Goal: Information Seeking & Learning: Learn about a topic

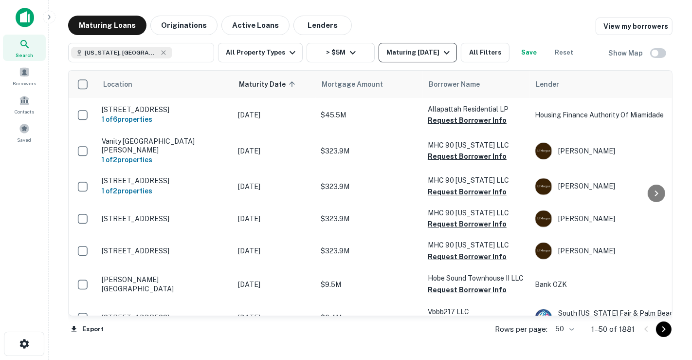
click at [426, 54] on div "Maturing In 1 Year" at bounding box center [419, 53] width 66 height 12
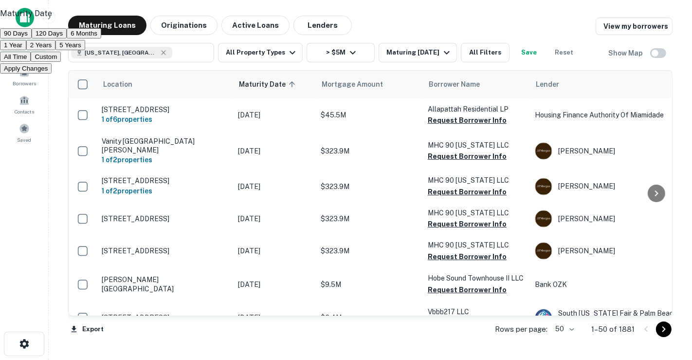
click at [31, 62] on button "All Time" at bounding box center [15, 57] width 31 height 10
click at [52, 73] on button "Apply Changes" at bounding box center [26, 68] width 52 height 10
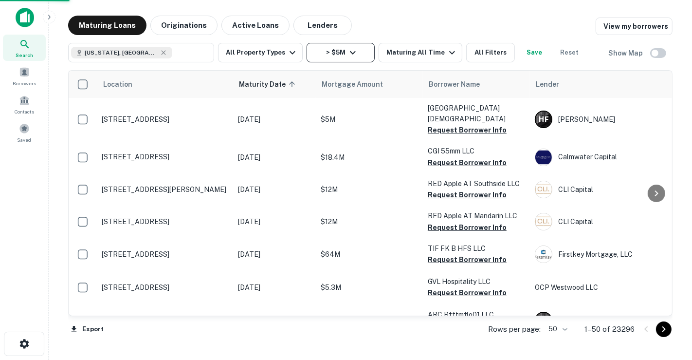
click at [347, 54] on icon "button" at bounding box center [353, 53] width 12 height 12
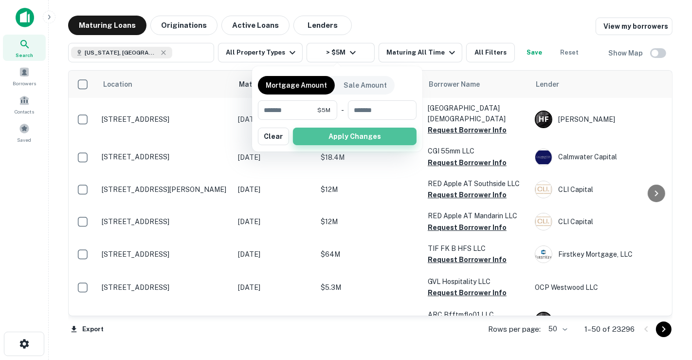
click at [320, 136] on button "Apply Changes" at bounding box center [355, 136] width 124 height 18
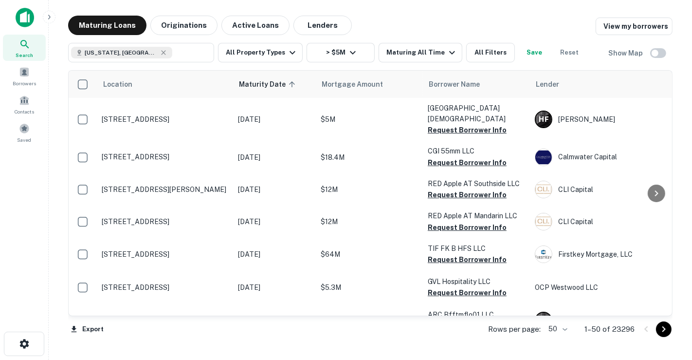
click at [36, 48] on div "Search" at bounding box center [24, 48] width 43 height 26
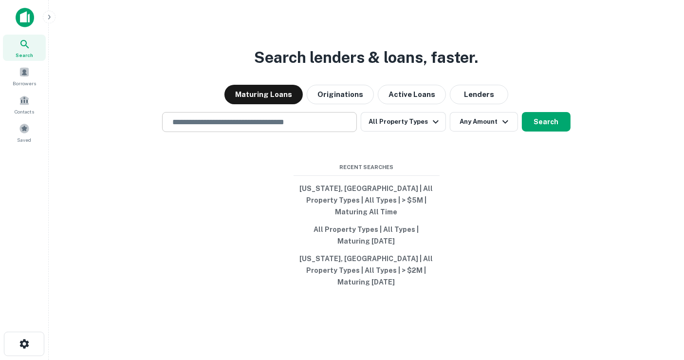
click at [303, 127] on input "text" at bounding box center [259, 121] width 186 height 11
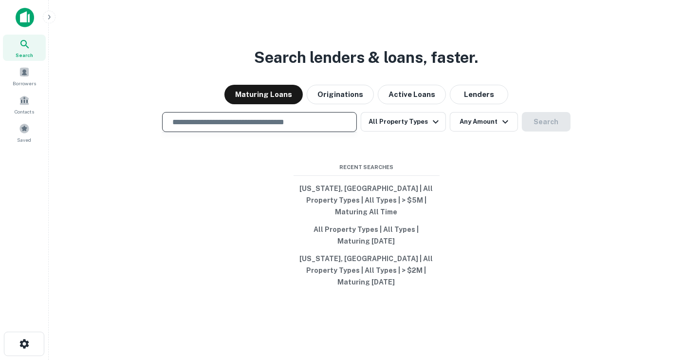
type input "**********"
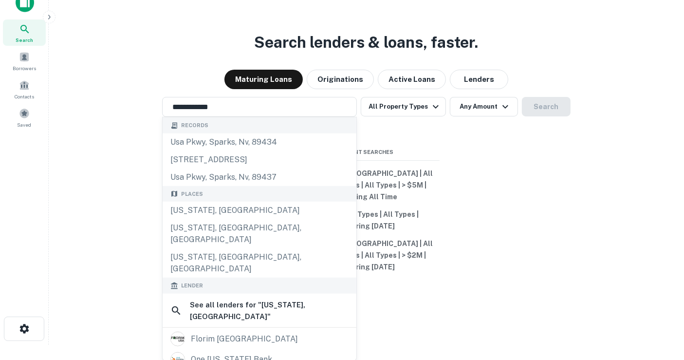
click at [477, 195] on div "**********" at bounding box center [365, 188] width 619 height 360
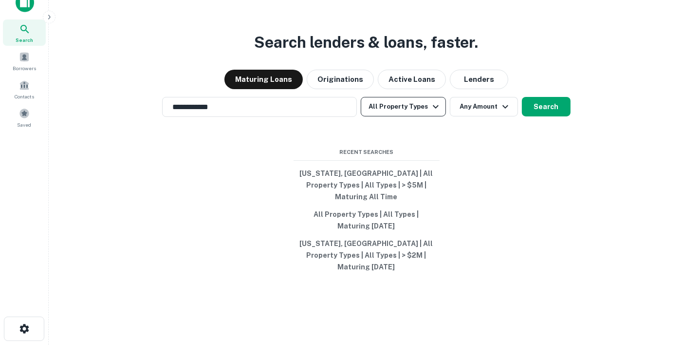
click at [413, 110] on button "All Property Types" at bounding box center [403, 106] width 85 height 19
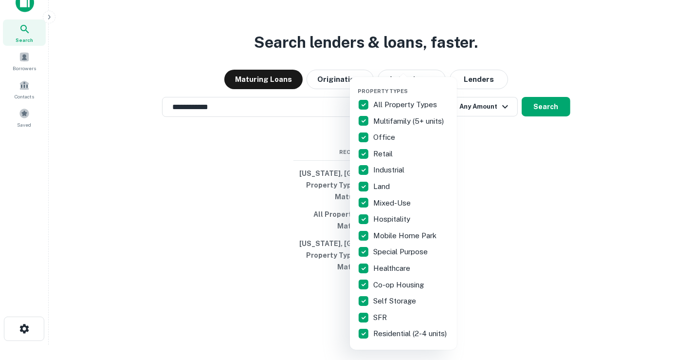
click at [555, 187] on div at bounding box center [346, 180] width 692 height 360
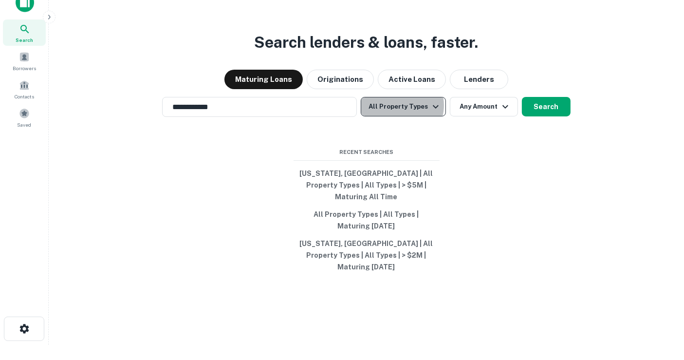
click at [400, 116] on button "All Property Types" at bounding box center [403, 106] width 85 height 19
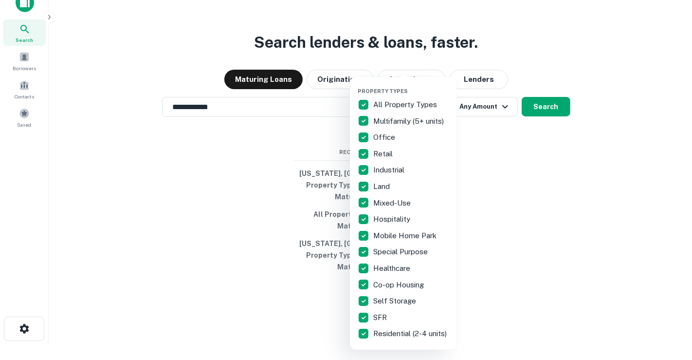
click at [507, 157] on div at bounding box center [346, 180] width 692 height 360
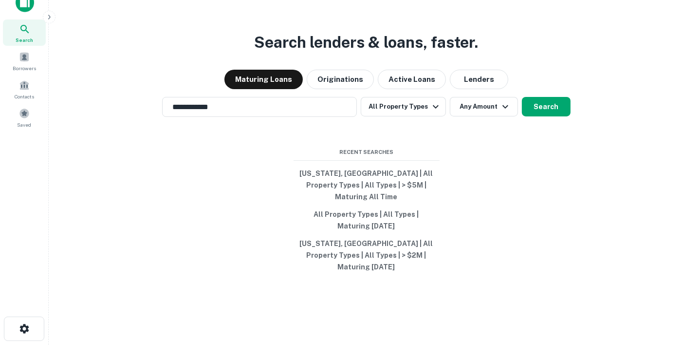
click at [482, 117] on div "Property Types All Property Types Multifamily (5+ units) Office Retail Industri…" at bounding box center [342, 180] width 684 height 360
click at [482, 116] on button "Any Amount" at bounding box center [484, 106] width 68 height 19
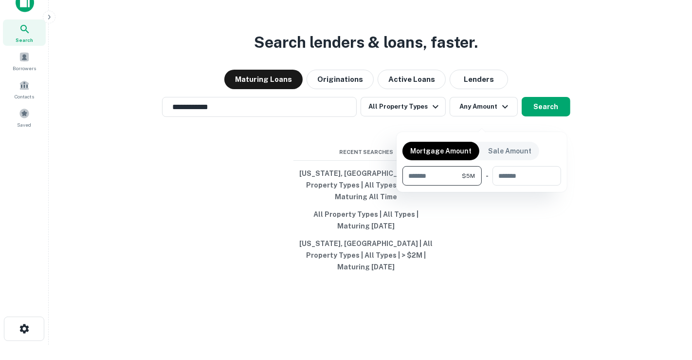
type input "*******"
click at [549, 124] on div at bounding box center [346, 180] width 692 height 360
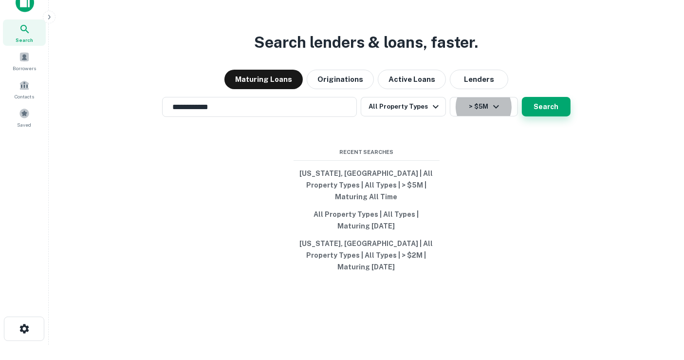
click at [546, 116] on button "Search" at bounding box center [546, 106] width 49 height 19
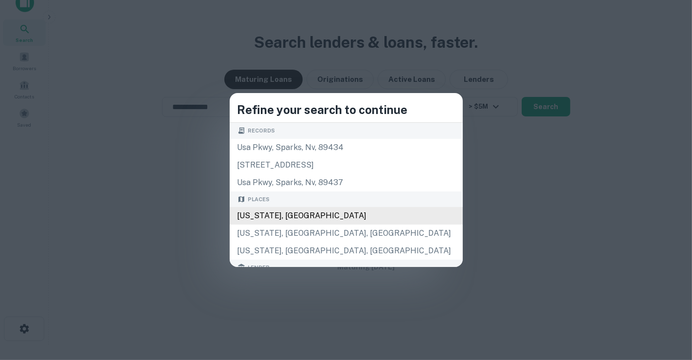
click at [318, 211] on div "[US_STATE], [GEOGRAPHIC_DATA]" at bounding box center [346, 216] width 233 height 18
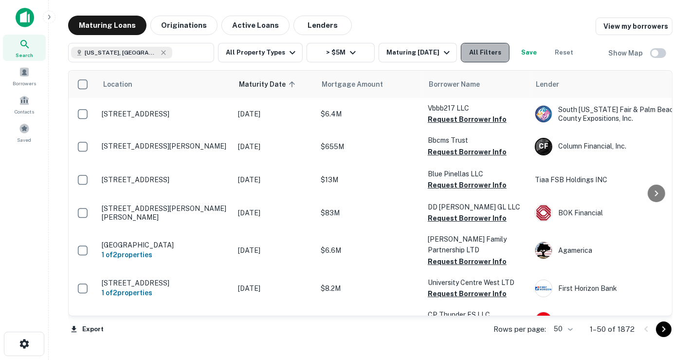
click at [474, 51] on button "All Filters" at bounding box center [485, 52] width 49 height 19
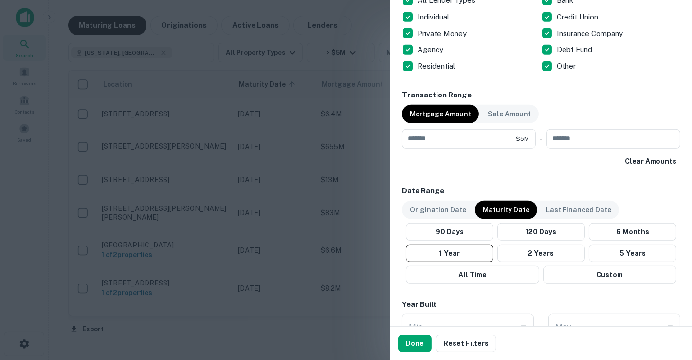
scroll to position [432, 0]
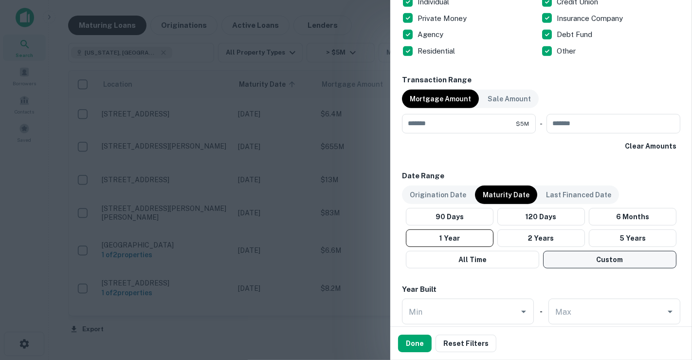
click at [574, 259] on button "Custom" at bounding box center [609, 260] width 133 height 18
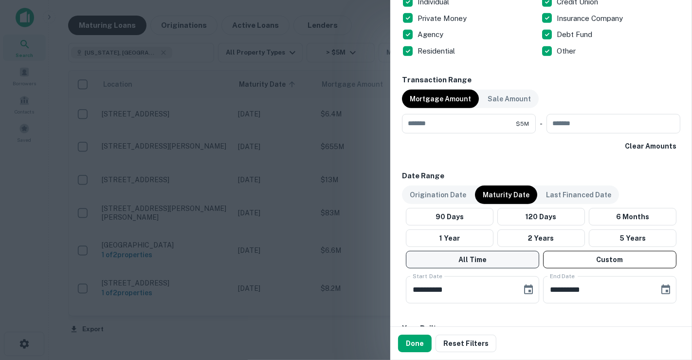
click at [475, 258] on button "All Time" at bounding box center [472, 260] width 133 height 18
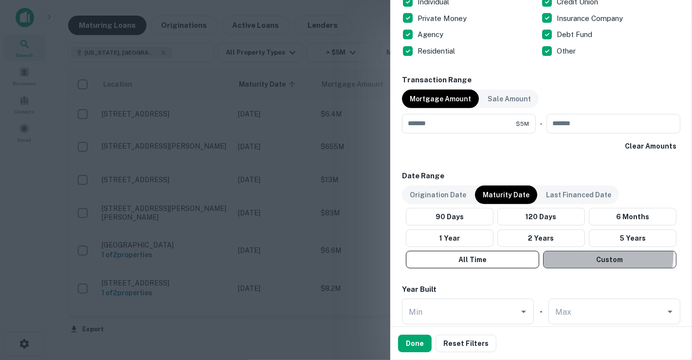
click at [573, 251] on button "Custom" at bounding box center [609, 260] width 133 height 18
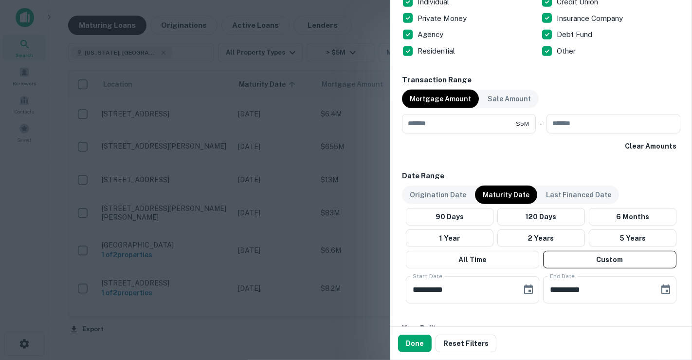
scroll to position [487, 0]
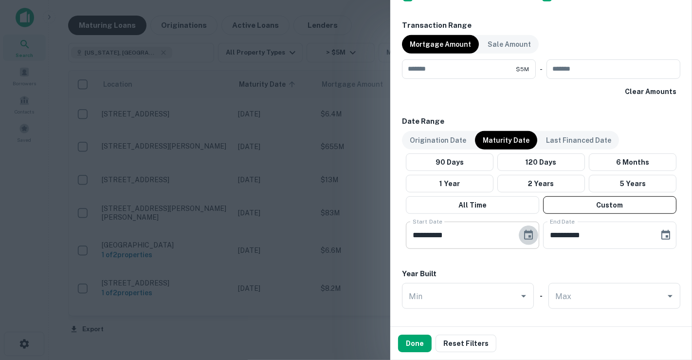
click at [523, 233] on icon "Choose date, selected date is Apr 21, 2025" at bounding box center [529, 235] width 12 height 12
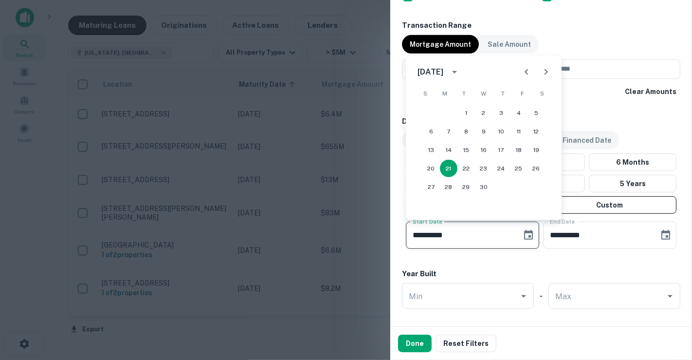
click at [460, 67] on button "calendar view is open, switch to year view" at bounding box center [454, 72] width 17 height 17
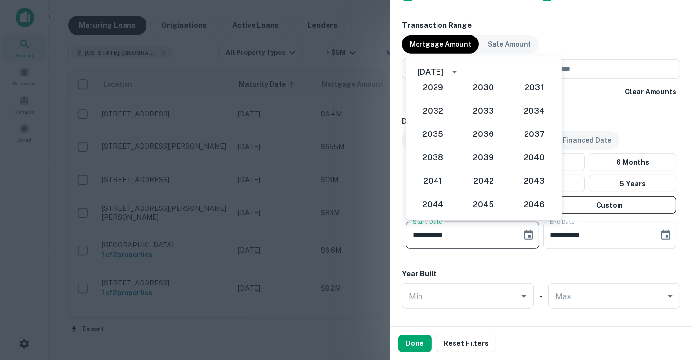
scroll to position [941, 0]
click at [467, 111] on button "2024" at bounding box center [483, 112] width 35 height 18
type input "**********"
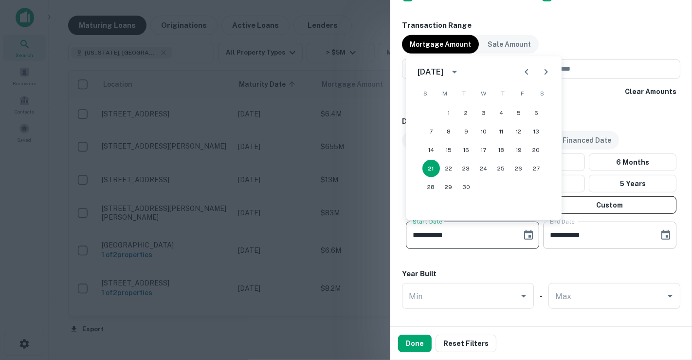
click at [660, 229] on icon "Choose date, selected date is Aug 19, 2025" at bounding box center [666, 235] width 12 height 12
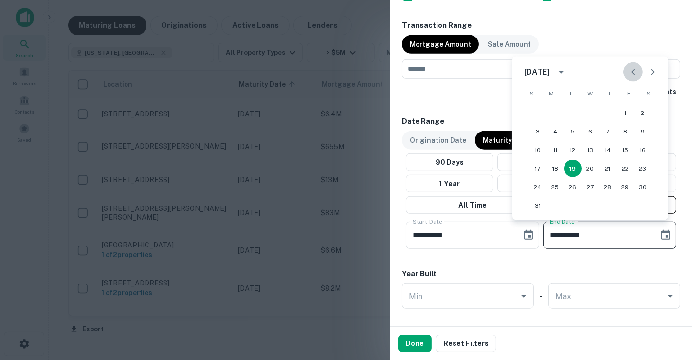
click at [628, 77] on icon "Previous month" at bounding box center [633, 72] width 12 height 12
click at [605, 185] on button "31" at bounding box center [608, 187] width 18 height 18
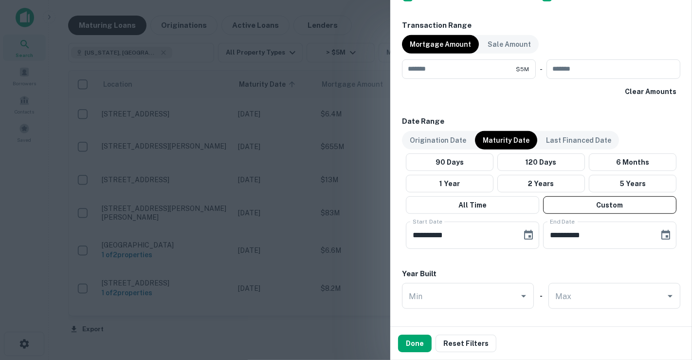
type input "**********"
click at [486, 260] on div "**********" at bounding box center [541, 1] width 278 height 848
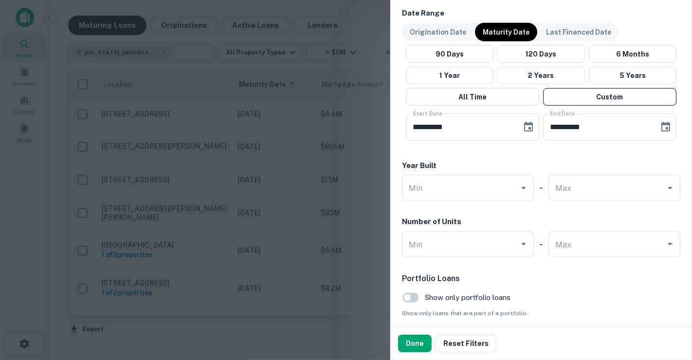
scroll to position [631, 0]
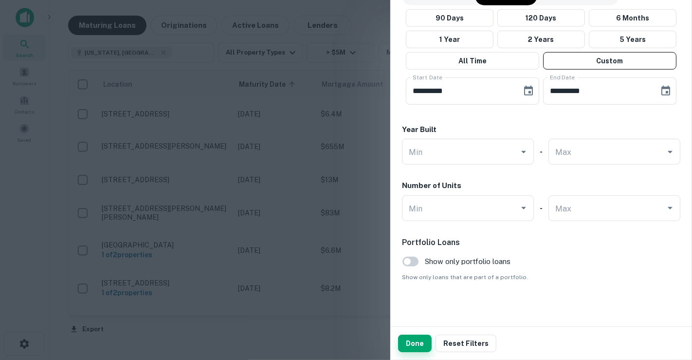
click at [419, 344] on button "Done" at bounding box center [415, 343] width 34 height 18
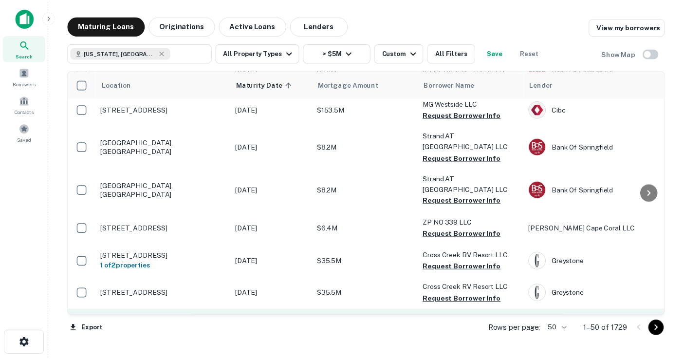
scroll to position [108, 0]
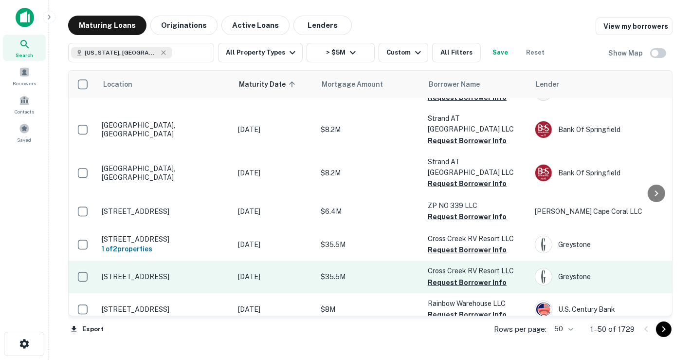
click at [203, 272] on p "6695 Cubitis Ave Arcadia, FL34266" at bounding box center [165, 276] width 127 height 9
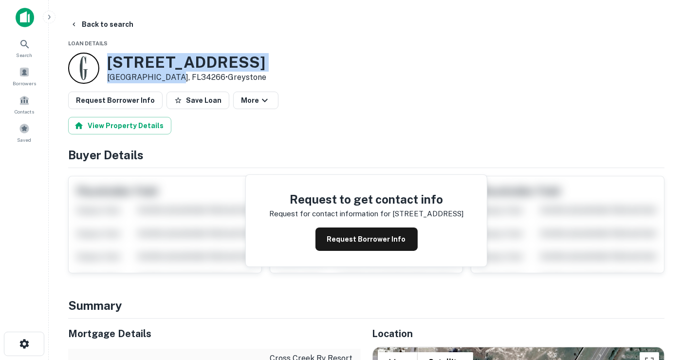
drag, startPoint x: 110, startPoint y: 60, endPoint x: 172, endPoint y: 75, distance: 63.5
click at [172, 75] on div "6695 CUBITIS AVE Arcadia, FL34266 • Greystone" at bounding box center [186, 68] width 159 height 30
copy div "6695 CUBITIS AVE Arcadia, FL34266"
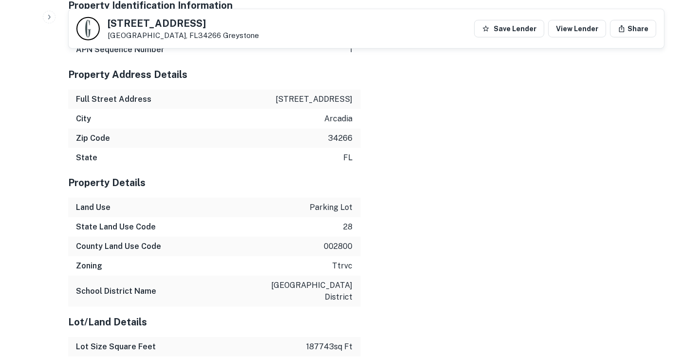
scroll to position [919, 0]
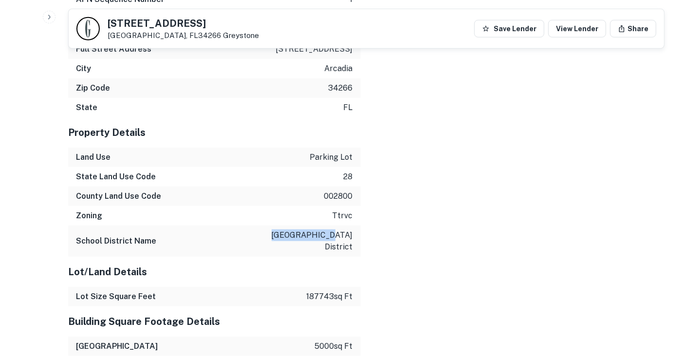
drag, startPoint x: 271, startPoint y: 234, endPoint x: 325, endPoint y: 233, distance: 54.0
click at [325, 233] on p "desoto county school district" at bounding box center [309, 240] width 88 height 23
copy p "desoto county"
click at [222, 136] on h5 "Property Details" at bounding box center [214, 132] width 292 height 15
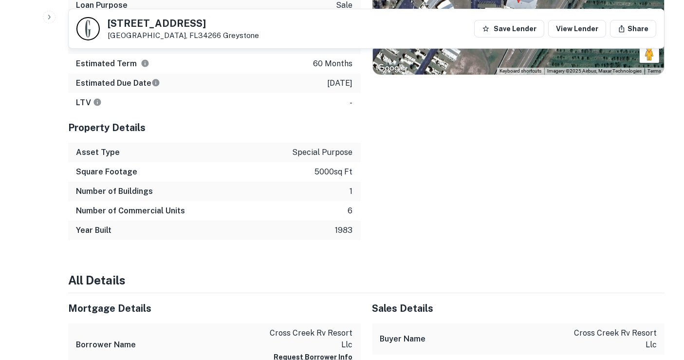
scroll to position [432, 0]
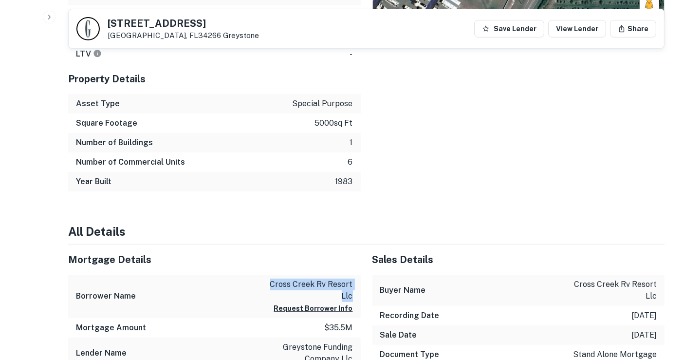
drag, startPoint x: 354, startPoint y: 296, endPoint x: 271, endPoint y: 288, distance: 83.6
click at [271, 288] on div "Borrower Name cross creek rv resort llc Request Borrower Info" at bounding box center [214, 295] width 292 height 43
copy p "cross creek rv resort llc"
click at [251, 139] on div "Number of Buildings 1" at bounding box center [214, 142] width 292 height 19
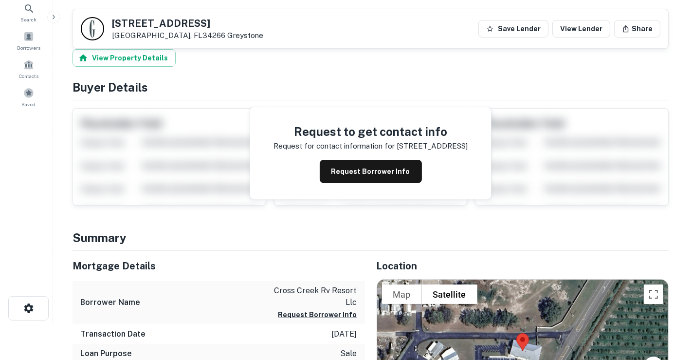
scroll to position [0, 0]
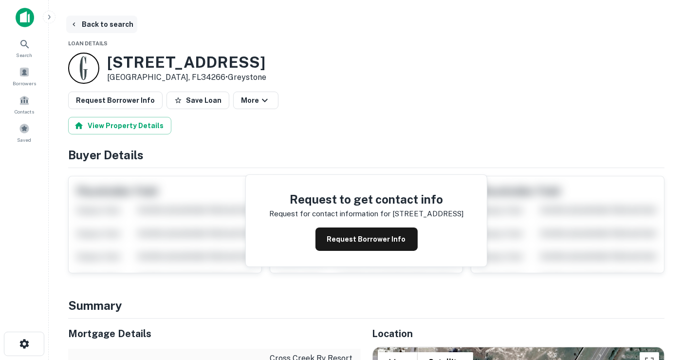
click at [117, 22] on button "Back to search" at bounding box center [101, 25] width 71 height 18
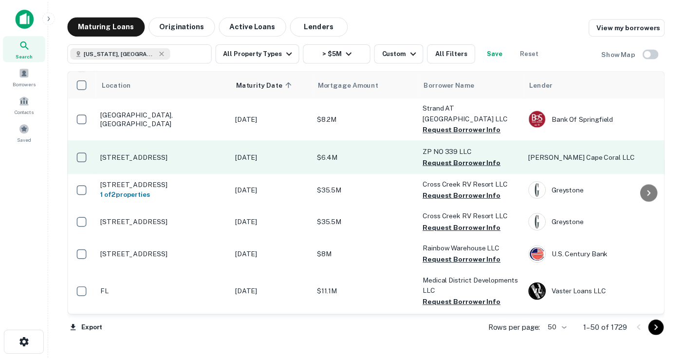
scroll to position [216, 0]
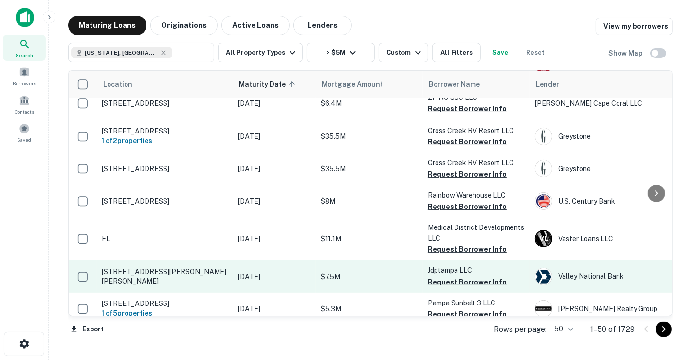
click at [308, 271] on p "Apr 25, 2024" at bounding box center [274, 276] width 73 height 11
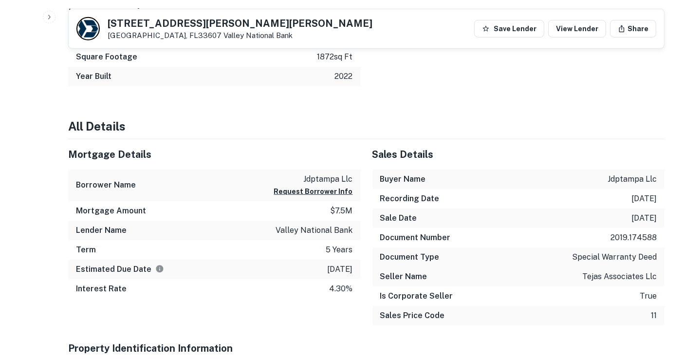
scroll to position [703, 0]
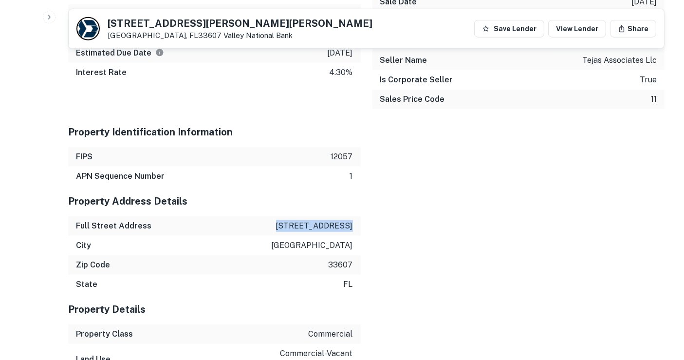
drag, startPoint x: 286, startPoint y: 223, endPoint x: 353, endPoint y: 229, distance: 67.4
click at [353, 229] on div "Full Street Address 3702 w cherry st" at bounding box center [214, 225] width 292 height 19
copy p "3702 w cherry st"
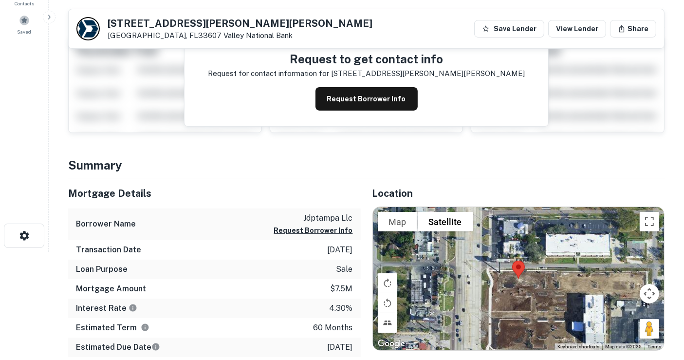
scroll to position [0, 0]
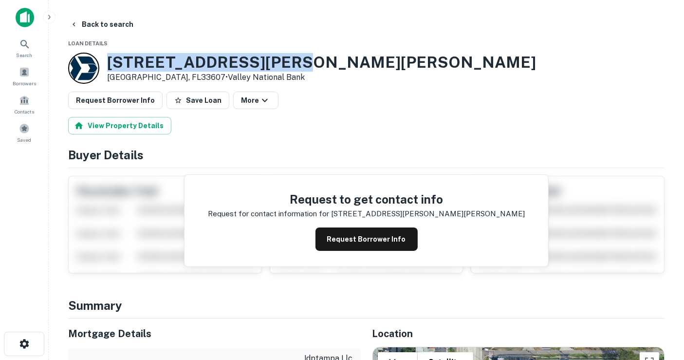
drag, startPoint x: 303, startPoint y: 67, endPoint x: 109, endPoint y: 69, distance: 193.7
click at [109, 69] on div "2055 N Dale Mabry Hwy Tampa, FL33607 • Valley National Bank" at bounding box center [366, 68] width 596 height 31
copy h3 "2055 N Dale Mabry Hwy"
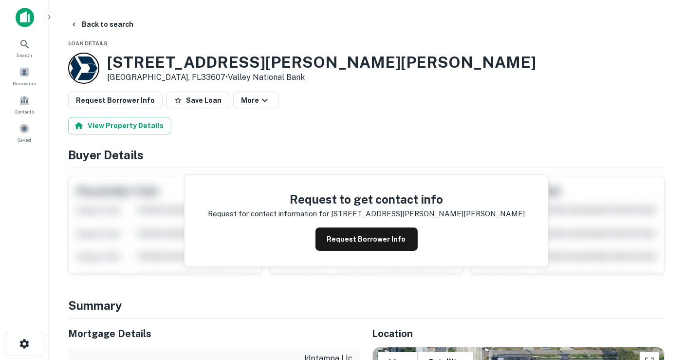
click at [290, 147] on h4 "Buyer Details" at bounding box center [366, 155] width 596 height 18
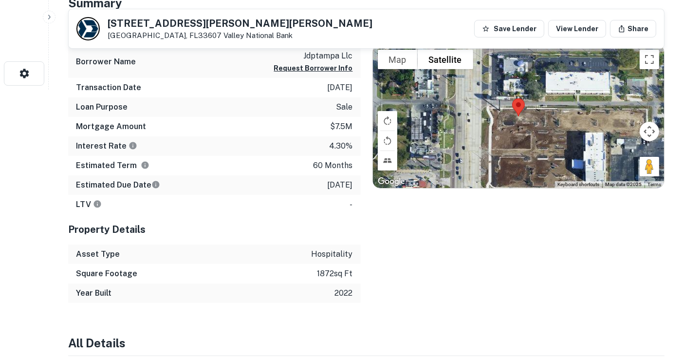
scroll to position [216, 0]
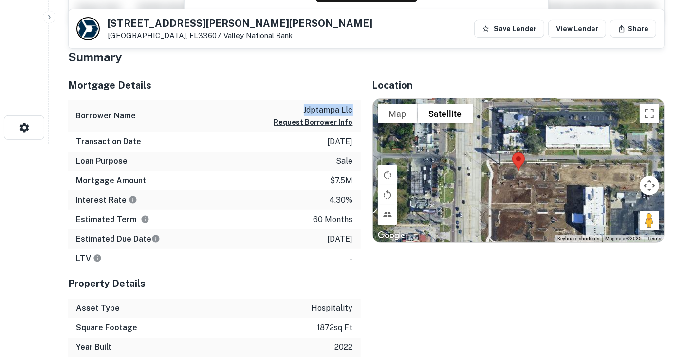
drag, startPoint x: 351, startPoint y: 108, endPoint x: 302, endPoint y: 109, distance: 49.2
click at [302, 109] on p "jdptampa llc" at bounding box center [313, 110] width 79 height 12
copy p "jdptampa llc"
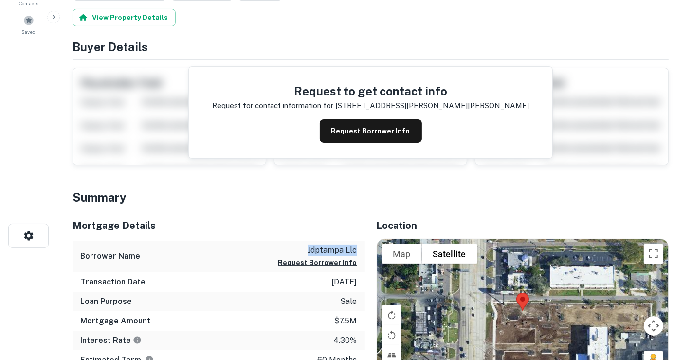
scroll to position [0, 0]
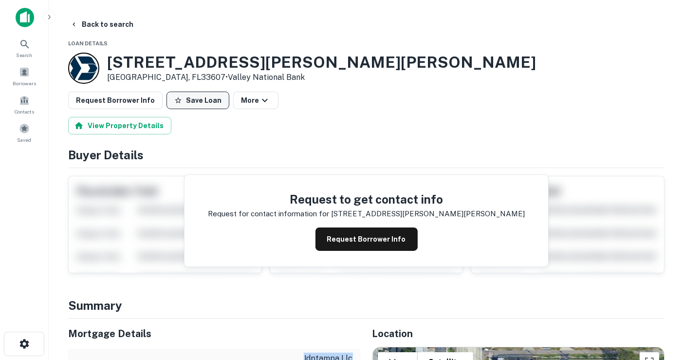
click at [208, 99] on button "Save Loan" at bounding box center [197, 100] width 63 height 18
click at [92, 20] on button "Back to search" at bounding box center [101, 25] width 71 height 18
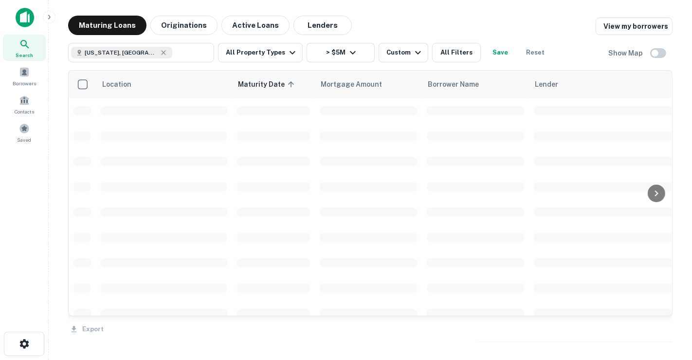
scroll to position [216, 0]
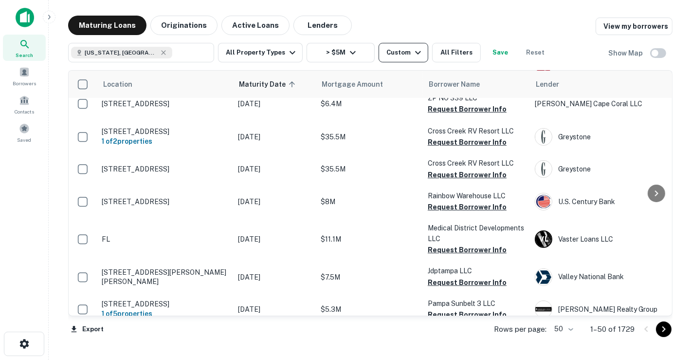
click at [412, 55] on icon "button" at bounding box center [418, 53] width 12 height 12
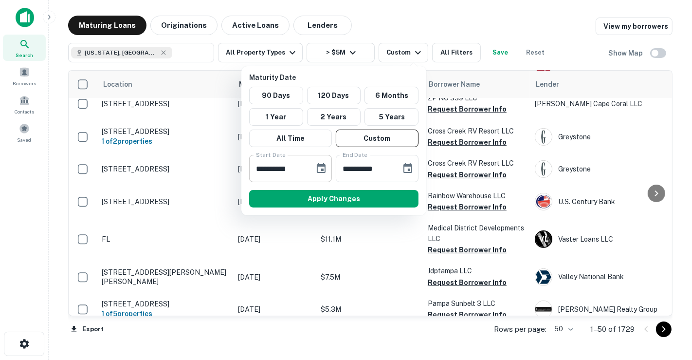
click at [322, 166] on icon "Choose date, selected date is Apr 21, 2024" at bounding box center [321, 169] width 12 height 12
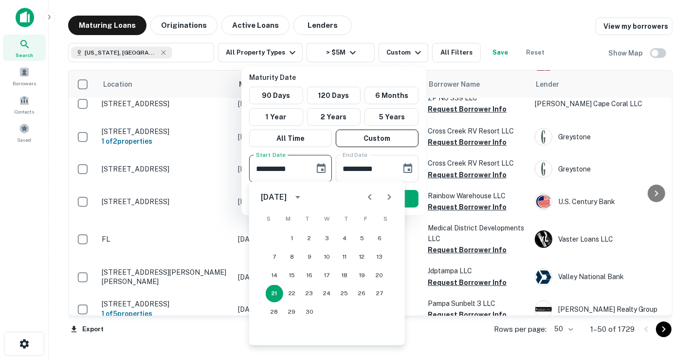
click at [299, 169] on input "**********" at bounding box center [278, 168] width 58 height 27
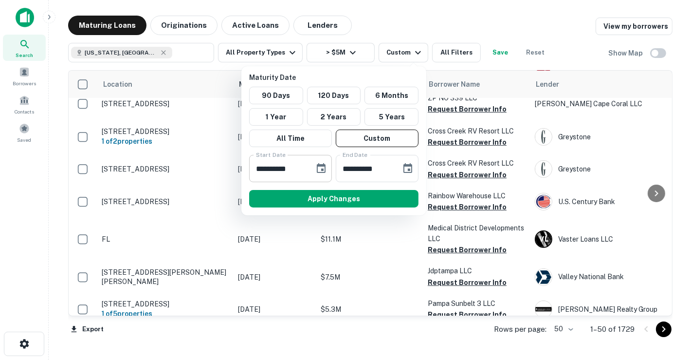
click at [305, 167] on input "**********" at bounding box center [278, 168] width 58 height 27
type input "**********"
click at [361, 188] on div "Apply Changes" at bounding box center [333, 198] width 177 height 25
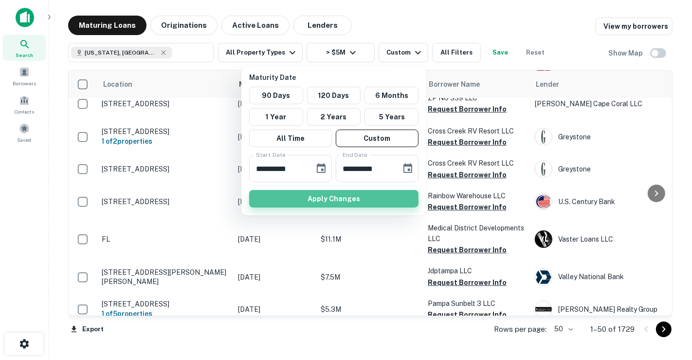
click at [370, 200] on button "Apply Changes" at bounding box center [333, 199] width 169 height 18
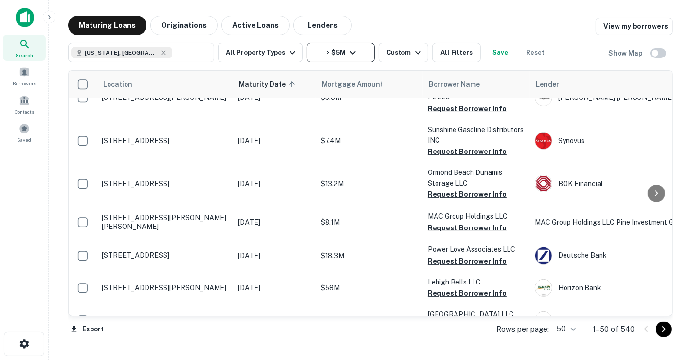
click at [349, 57] on icon "button" at bounding box center [353, 53] width 12 height 12
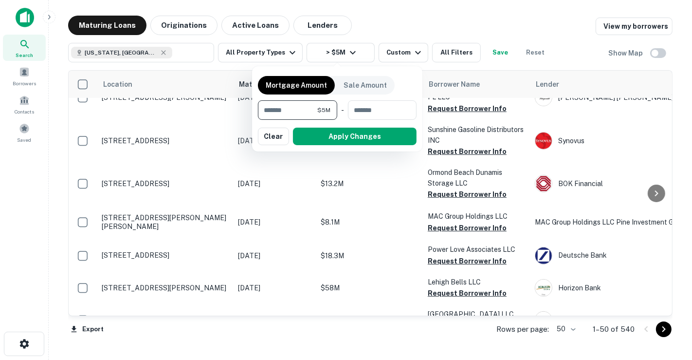
drag, startPoint x: 314, startPoint y: 105, endPoint x: 260, endPoint y: 106, distance: 54.0
click at [260, 106] on input "*******" at bounding box center [287, 109] width 59 height 19
drag, startPoint x: 303, startPoint y: 111, endPoint x: 176, endPoint y: 116, distance: 127.1
click at [176, 116] on div "Mortgage Amount Sale Amount ******* $2M ​ - ​ Apply Changes Clear" at bounding box center [346, 180] width 692 height 360
type input "********"
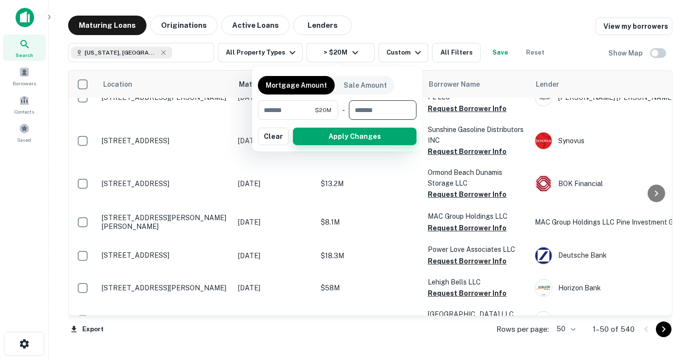
click at [343, 136] on button "Apply Changes" at bounding box center [355, 136] width 124 height 18
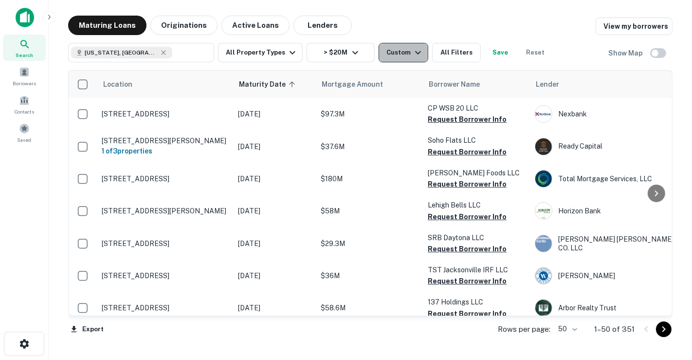
click at [398, 52] on div "Custom" at bounding box center [404, 53] width 37 height 12
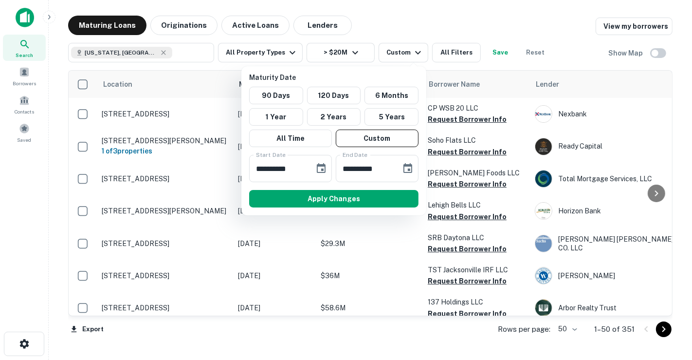
click at [438, 53] on div at bounding box center [346, 180] width 692 height 360
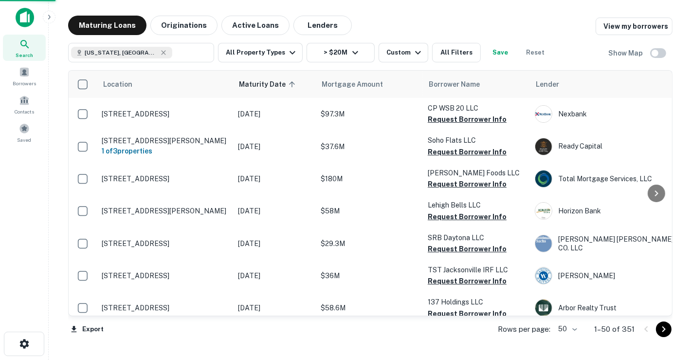
click at [451, 55] on div "**********" at bounding box center [346, 180] width 692 height 360
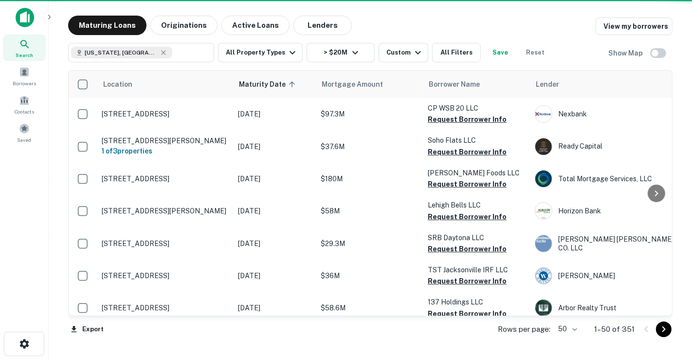
click at [454, 54] on div "**********" at bounding box center [346, 180] width 692 height 360
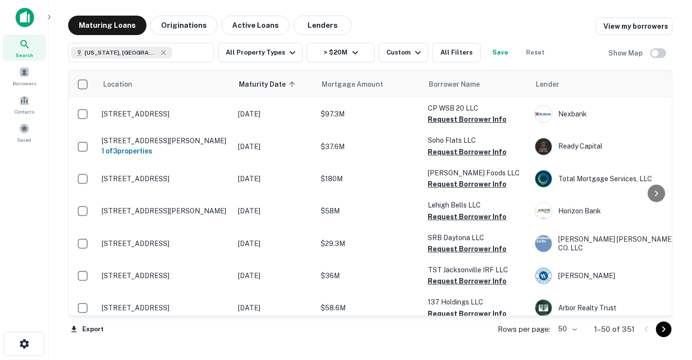
click at [666, 115] on div "**********" at bounding box center [346, 180] width 692 height 360
click at [668, 116] on div "**********" at bounding box center [346, 180] width 692 height 360
drag, startPoint x: 668, startPoint y: 90, endPoint x: 667, endPoint y: 104, distance: 14.1
click at [667, 104] on div "**********" at bounding box center [346, 180] width 692 height 360
click at [427, 49] on div "[US_STATE], [GEOGRAPHIC_DATA] ​ All Property Types > $20M Custom All Filters Sa…" at bounding box center [309, 52] width 483 height 19
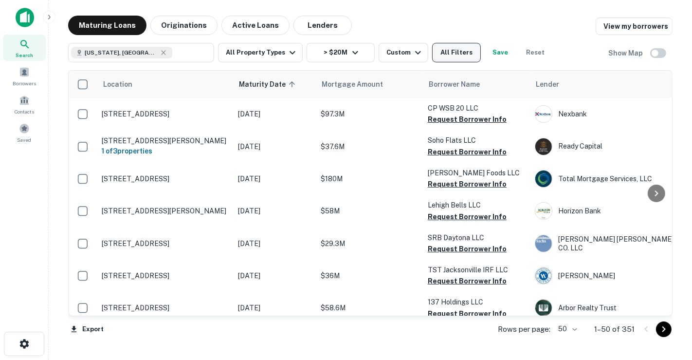
click at [441, 53] on button "All Filters" at bounding box center [456, 52] width 49 height 19
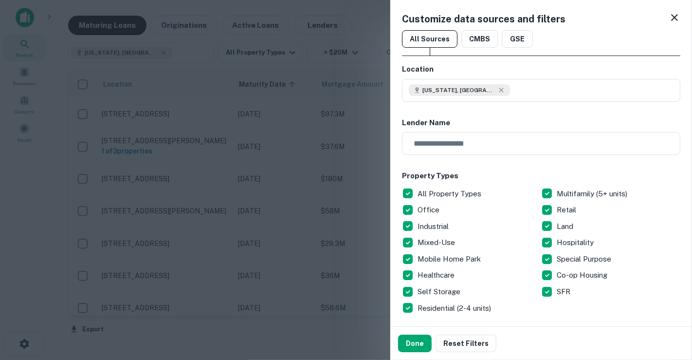
click at [671, 17] on icon at bounding box center [674, 17] width 7 height 7
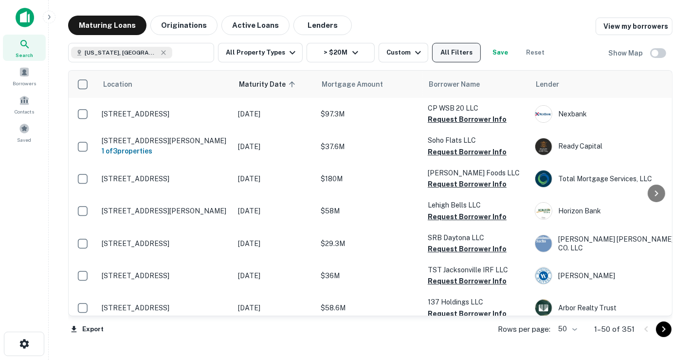
click at [432, 56] on button "All Filters" at bounding box center [456, 52] width 49 height 19
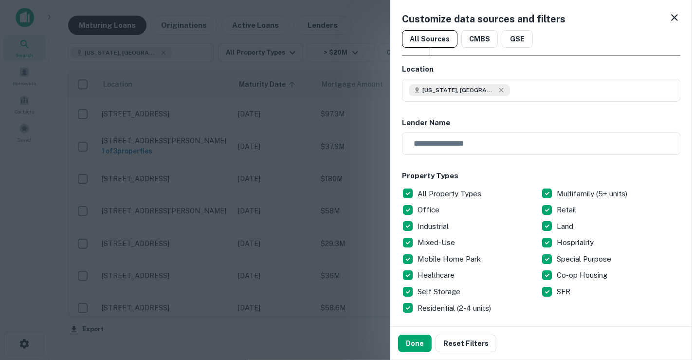
click at [669, 17] on icon at bounding box center [675, 18] width 12 height 12
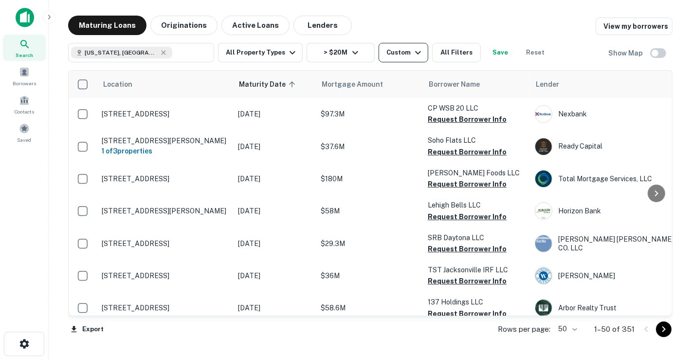
click at [386, 51] on div "Custom" at bounding box center [404, 53] width 37 height 12
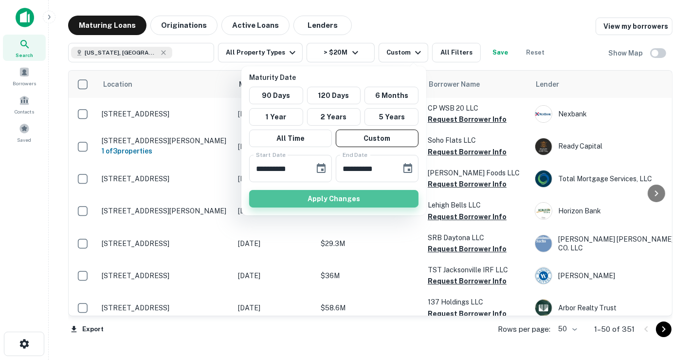
click at [334, 193] on button "Apply Changes" at bounding box center [333, 199] width 169 height 18
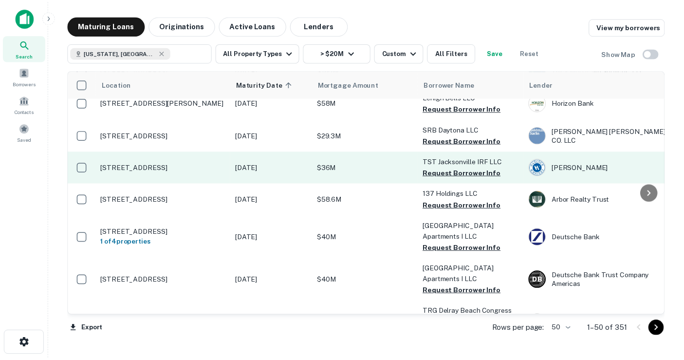
scroll to position [162, 0]
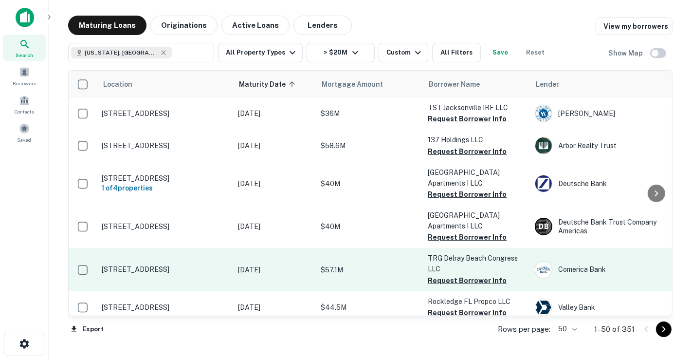
click at [265, 266] on p "[DATE]" at bounding box center [274, 269] width 73 height 11
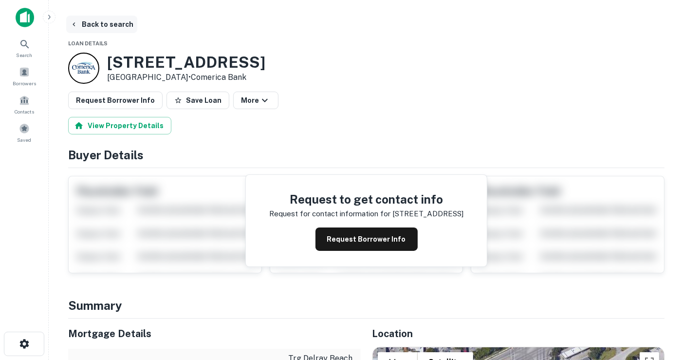
click at [107, 24] on button "Back to search" at bounding box center [101, 25] width 71 height 18
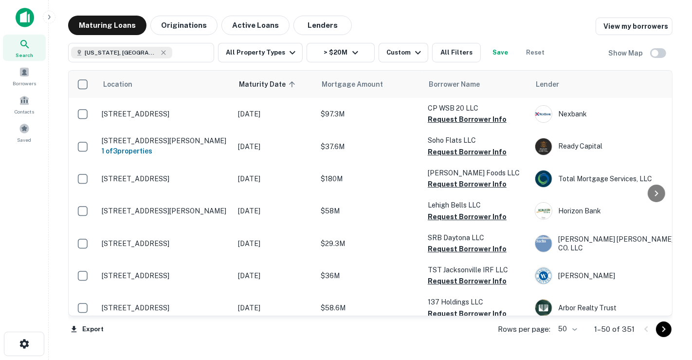
scroll to position [162, 0]
